Goal: Task Accomplishment & Management: Use online tool/utility

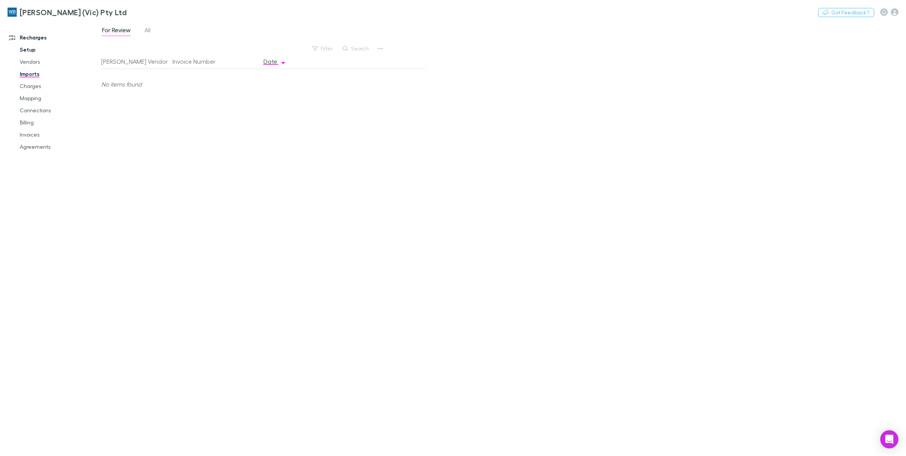
click at [26, 51] on link "Setup" at bounding box center [59, 50] width 95 height 12
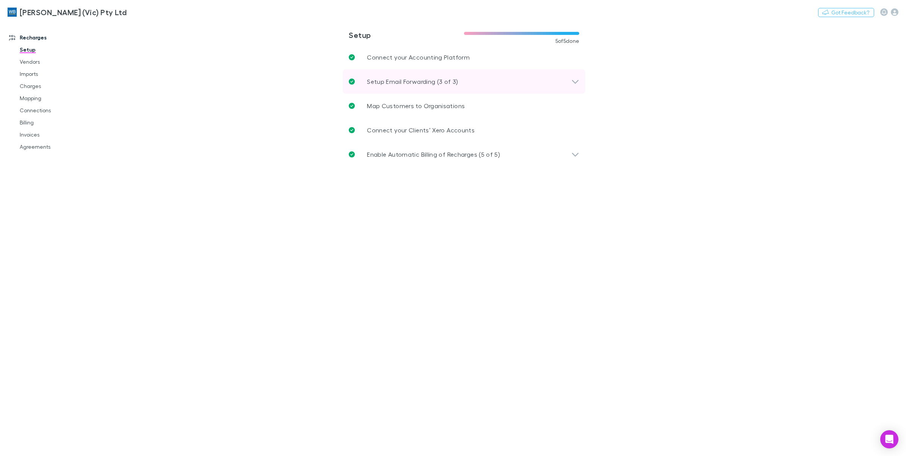
click at [569, 81] on div "Setup Email Forwarding (3 of 3)" at bounding box center [460, 81] width 222 height 9
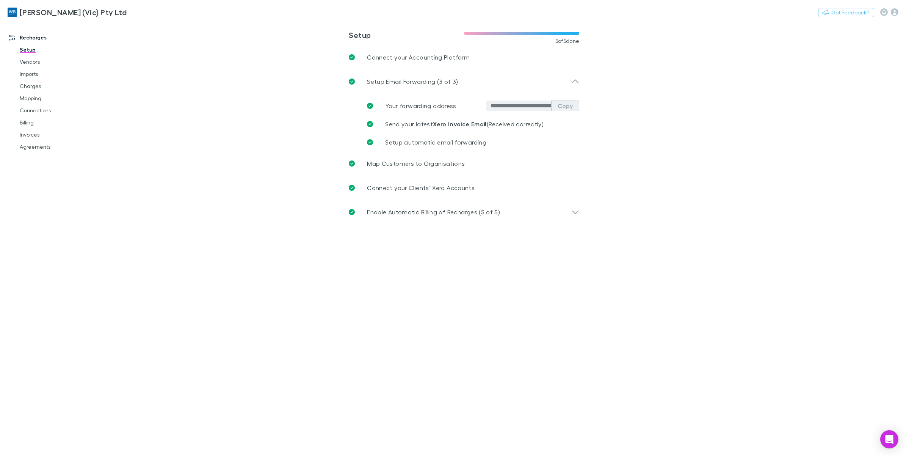
click at [570, 109] on button "Copy" at bounding box center [565, 105] width 28 height 11
click at [26, 72] on link "Imports" at bounding box center [59, 74] width 95 height 12
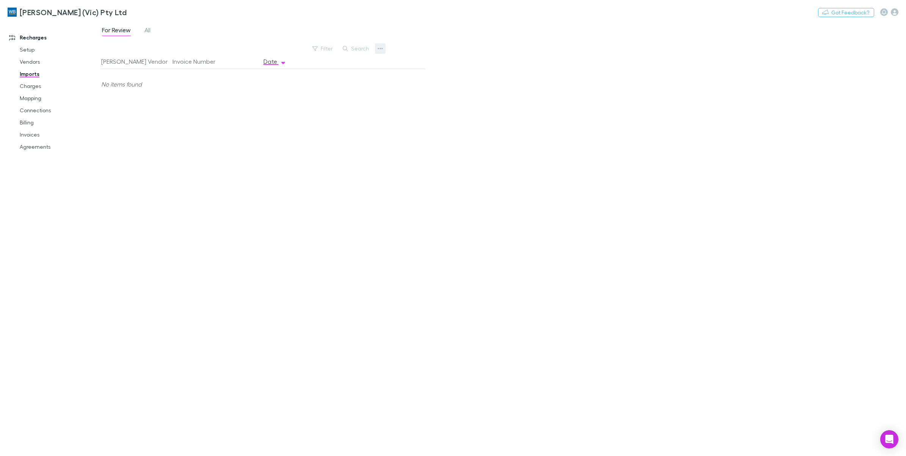
click at [381, 50] on icon "button" at bounding box center [379, 48] width 5 height 6
click at [376, 67] on p "Custom CSV Import" at bounding box center [333, 63] width 92 height 9
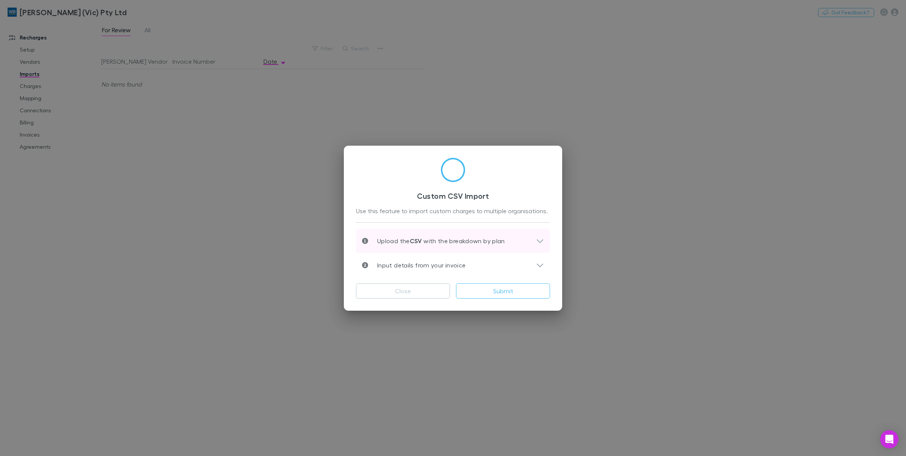
click at [537, 240] on icon at bounding box center [540, 241] width 6 height 4
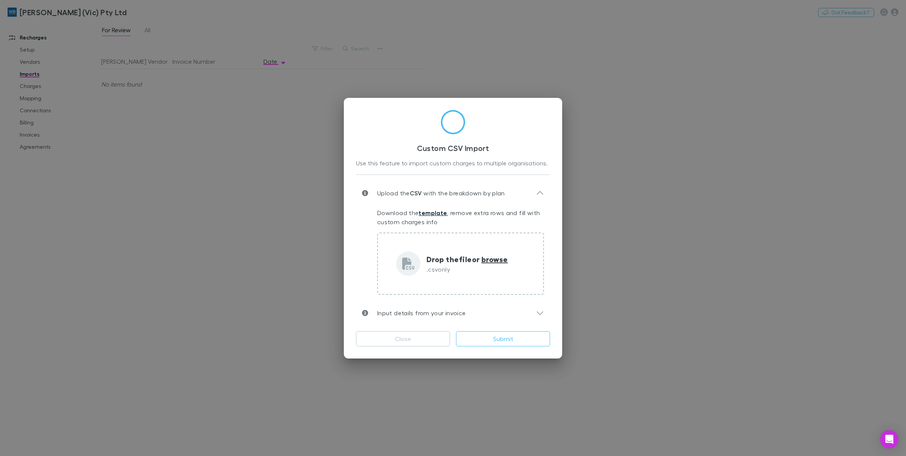
click at [434, 211] on link "template" at bounding box center [432, 213] width 28 height 8
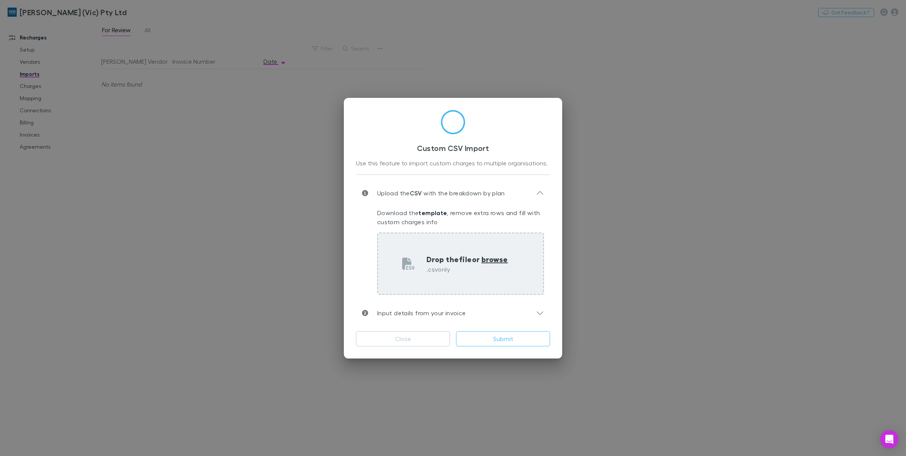
click at [490, 258] on span "browse" at bounding box center [494, 259] width 27 height 10
type input "**********"
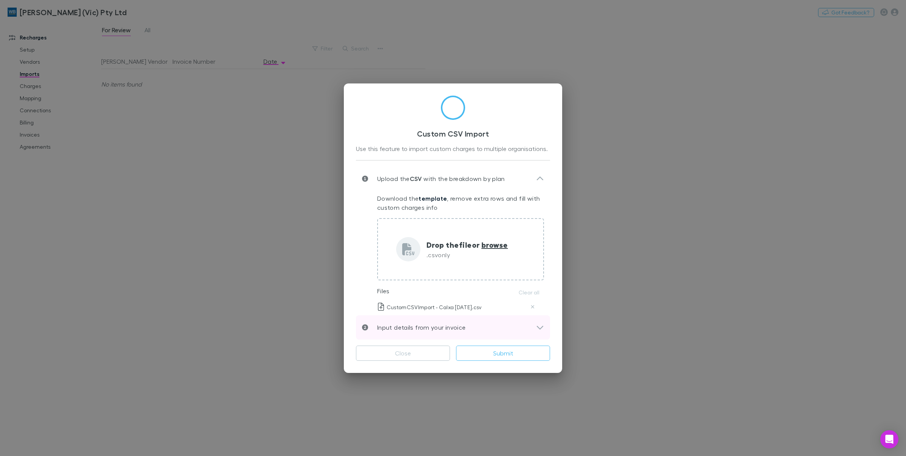
click at [538, 324] on icon at bounding box center [540, 326] width 8 height 9
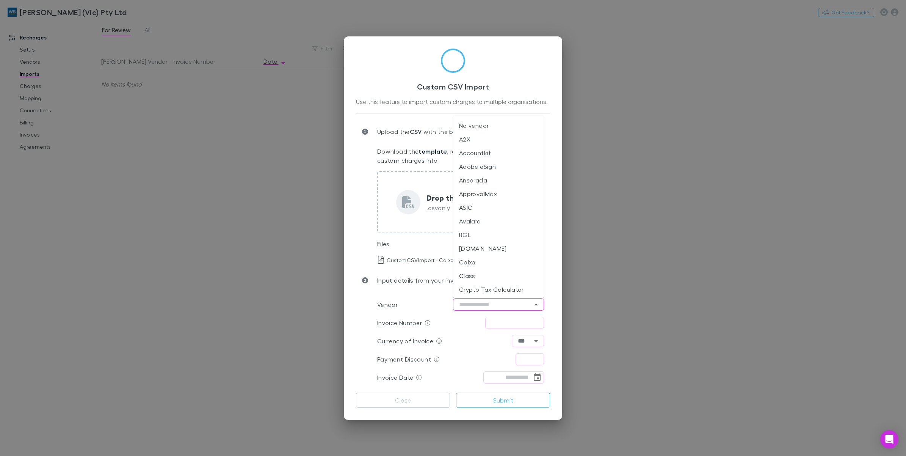
click at [506, 300] on input "text" at bounding box center [498, 304] width 91 height 12
click at [493, 315] on li "Calxa" at bounding box center [498, 320] width 91 height 14
type input "*****"
click at [515, 323] on input "text" at bounding box center [514, 322] width 59 height 12
type input "********"
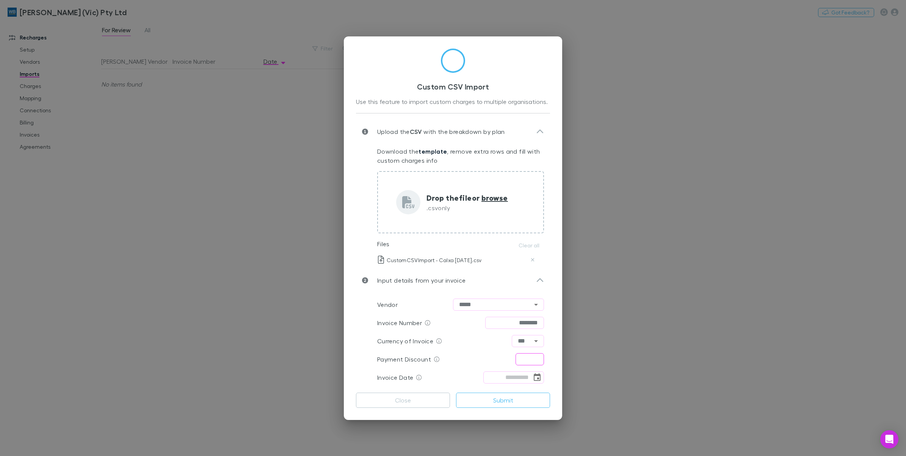
click at [533, 355] on input "text" at bounding box center [529, 359] width 28 height 12
type input "****"
click at [534, 378] on icon "Choose date" at bounding box center [537, 377] width 7 height 8
click at [522, 267] on button "2" at bounding box center [523, 269] width 14 height 14
type input "**********"
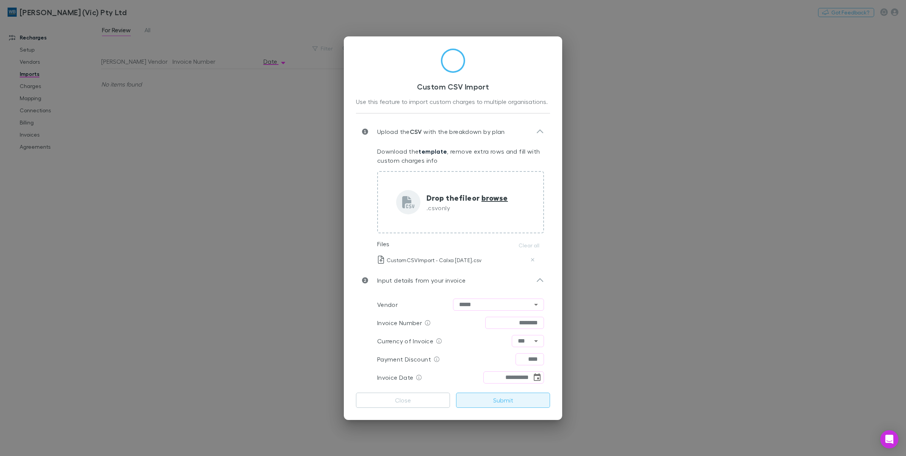
click at [501, 401] on button "Submit" at bounding box center [503, 399] width 94 height 15
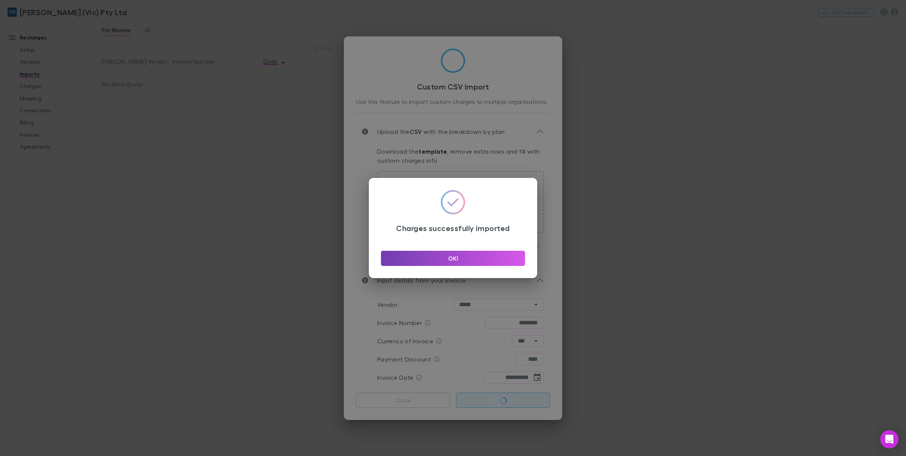
click at [425, 255] on button "OK!" at bounding box center [453, 257] width 144 height 15
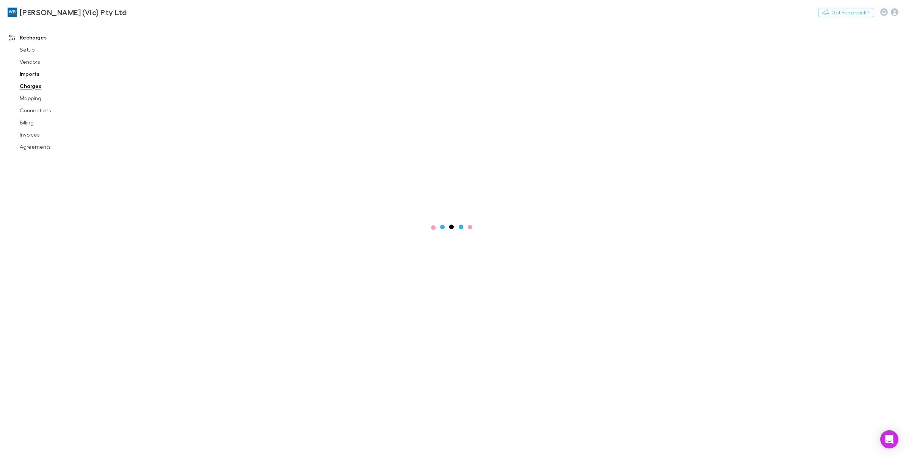
click at [29, 75] on link "Imports" at bounding box center [59, 74] width 95 height 12
click at [326, 50] on button "Filter" at bounding box center [322, 48] width 29 height 9
click at [152, 33] on div at bounding box center [453, 228] width 906 height 456
click at [150, 33] on span "All" at bounding box center [147, 31] width 6 height 10
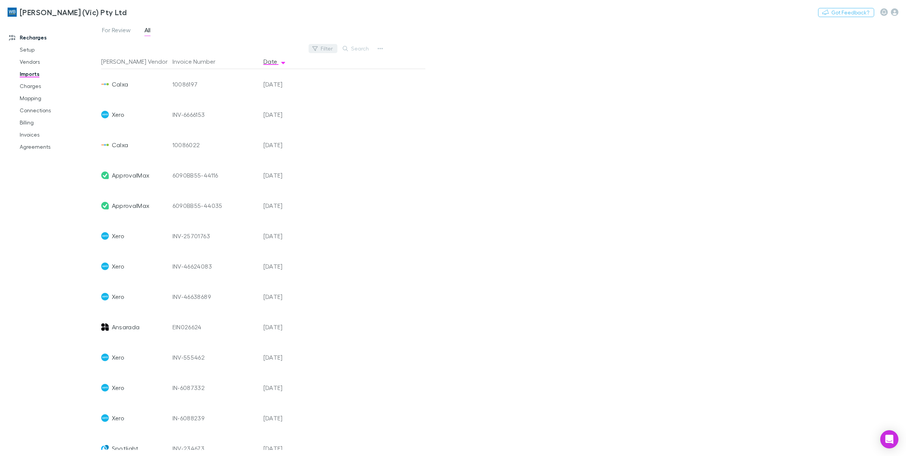
click at [328, 50] on button "Filter" at bounding box center [322, 48] width 29 height 9
type input "***"
click at [245, 99] on li "Xero" at bounding box center [272, 98] width 132 height 12
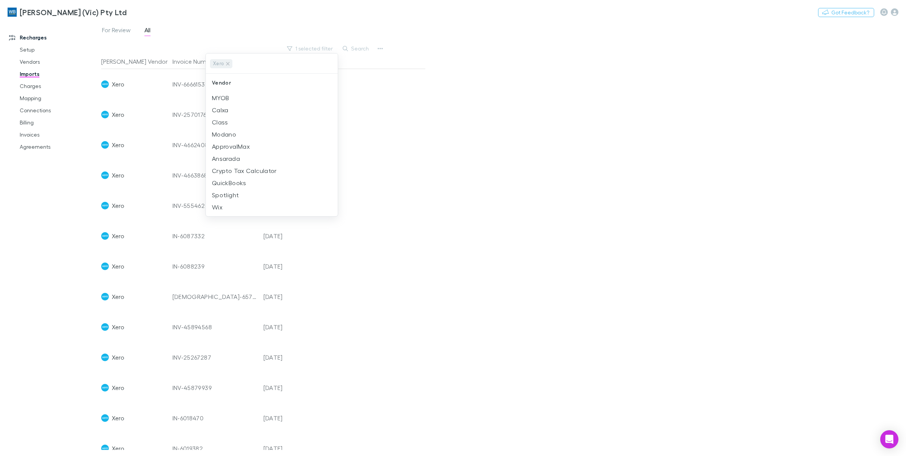
click at [452, 131] on div at bounding box center [453, 228] width 906 height 456
click at [27, 88] on link "Charges" at bounding box center [59, 86] width 95 height 12
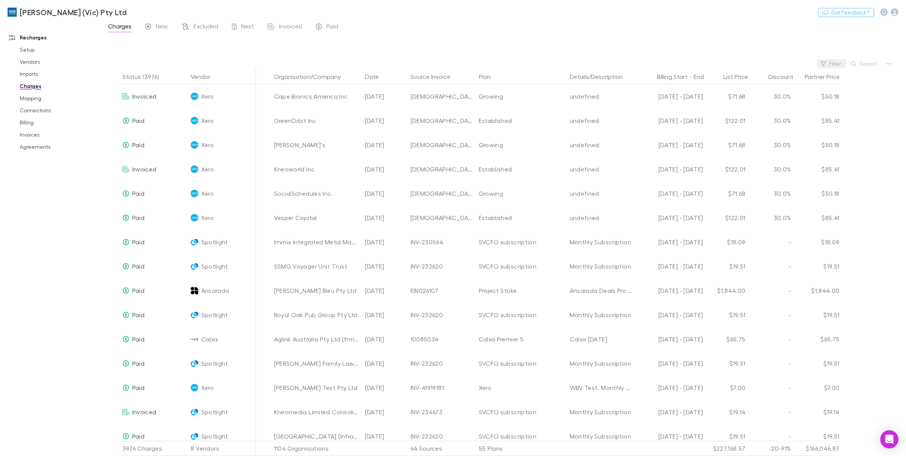
click at [837, 65] on button "Filter" at bounding box center [831, 63] width 29 height 9
click at [764, 114] on li "Xero" at bounding box center [780, 113] width 132 height 12
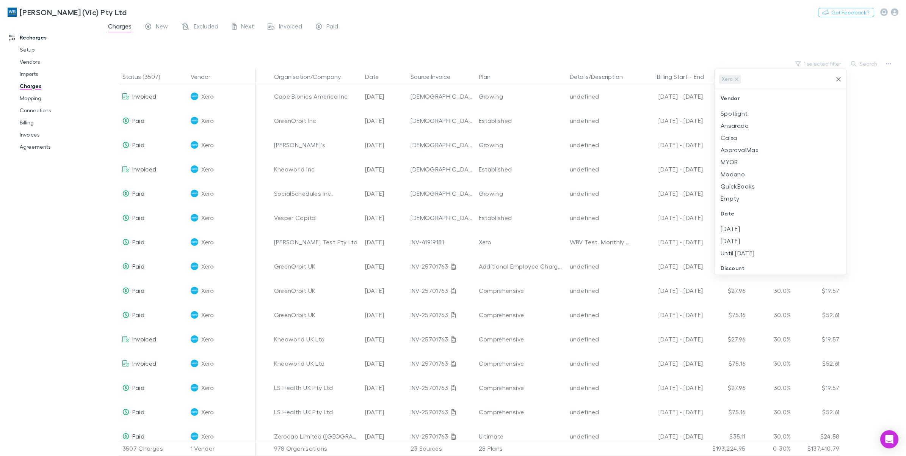
click at [861, 64] on div at bounding box center [453, 228] width 906 height 456
click at [861, 64] on button "Search" at bounding box center [864, 63] width 34 height 9
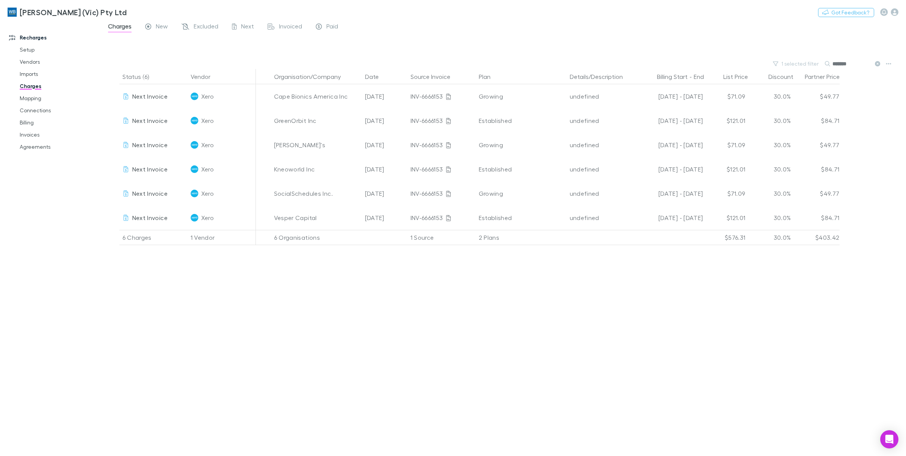
type input "*******"
